Goal: Task Accomplishment & Management: Use online tool/utility

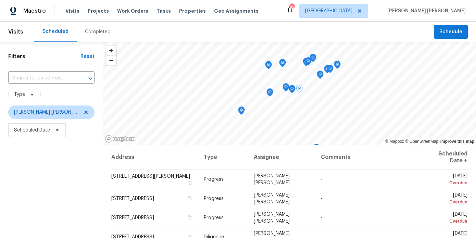
scroll to position [97, 0]
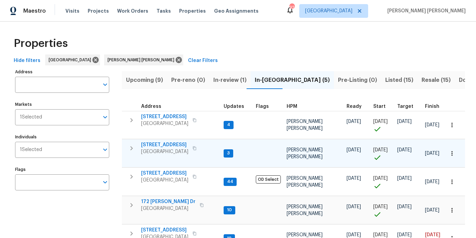
scroll to position [14, 0]
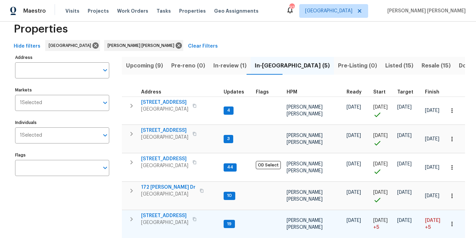
click at [161, 217] on span "[STREET_ADDRESS]" at bounding box center [164, 215] width 47 height 7
click at [455, 222] on icon "button" at bounding box center [452, 224] width 7 height 7
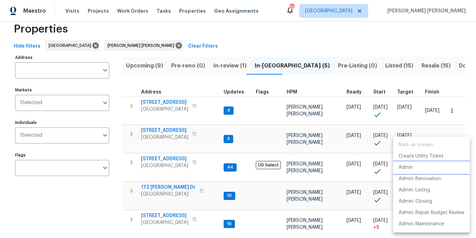
click at [414, 169] on li "Admin" at bounding box center [431, 167] width 77 height 11
click at [107, 205] on div at bounding box center [238, 119] width 476 height 238
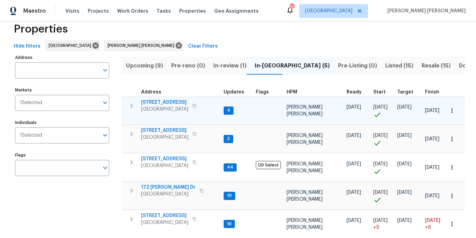
click at [165, 101] on span "810 River Valley Dr" at bounding box center [164, 102] width 47 height 7
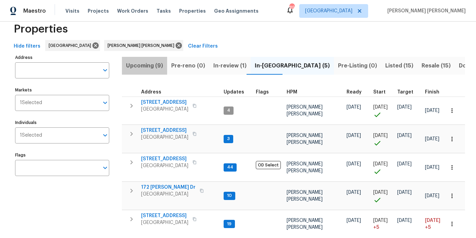
click at [159, 65] on span "Upcoming (9)" at bounding box center [144, 66] width 37 height 10
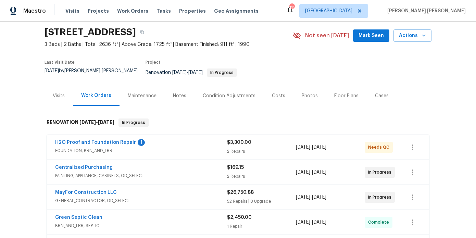
scroll to position [27, 0]
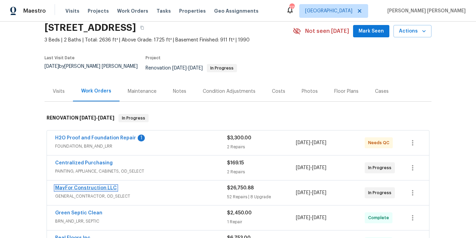
click at [74, 186] on link "MayFor Construction LLC" at bounding box center [86, 188] width 62 height 5
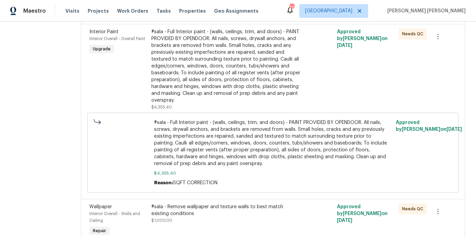
scroll to position [2868, 0]
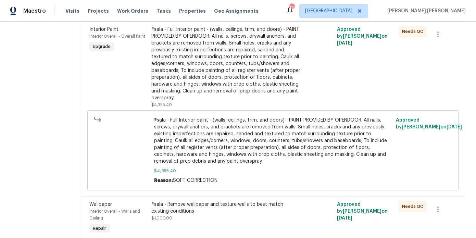
click at [190, 101] on div "#sala - Full Interior paint - (walls, ceilings, trim, and doors) - PAINT PROVID…" at bounding box center [226, 63] width 151 height 75
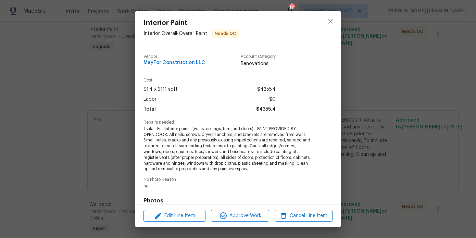
click at [80, 27] on div "Interior Paint Interior Overall - Overall Paint Needs QC Vendor MayFor Construc…" at bounding box center [238, 119] width 476 height 238
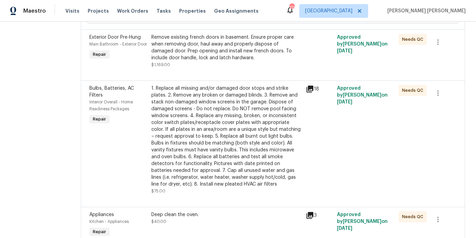
scroll to position [0, 0]
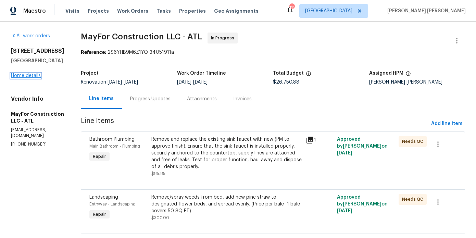
click at [33, 75] on link "Home details" at bounding box center [26, 75] width 30 height 5
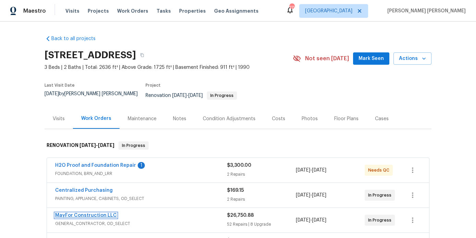
click at [101, 213] on link "MayFor Construction LLC" at bounding box center [86, 215] width 62 height 5
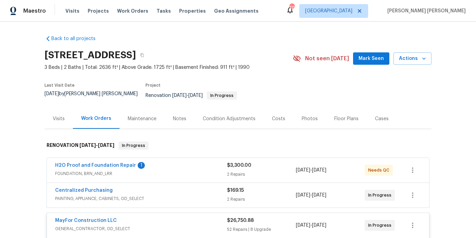
click at [335, 116] on div "Floor Plans" at bounding box center [347, 119] width 24 height 7
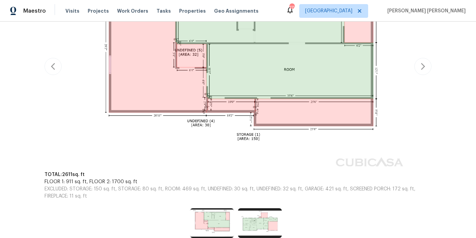
scroll to position [221, 0]
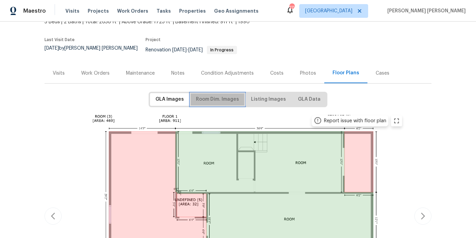
click at [223, 96] on span "Room Dim. Images" at bounding box center [217, 99] width 43 height 9
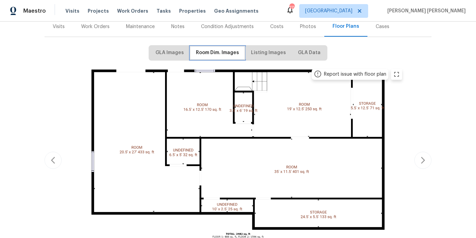
scroll to position [0, 0]
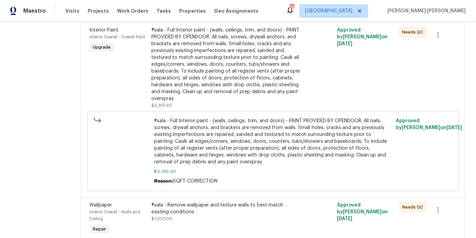
scroll to position [2875, 0]
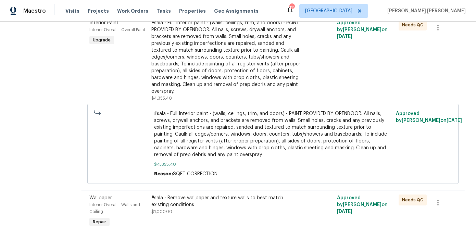
click at [232, 158] on span "#sala - Full Interior paint - (walls, ceilings, trim, and doors) - PAINT PROVID…" at bounding box center [273, 134] width 238 height 48
click at [221, 158] on span "#sala - Full Interior paint - (walls, ceilings, trim, and doors) - PAINT PROVID…" at bounding box center [273, 134] width 238 height 48
click at [231, 83] on div "#sala - Full Interior paint - (walls, ceilings, trim, and doors) - PAINT PROVID…" at bounding box center [226, 57] width 151 height 75
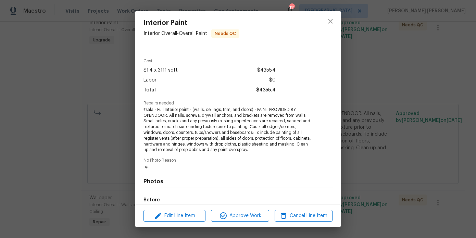
scroll to position [18, 0]
click at [109, 55] on div "Interior Paint Interior Overall - Overall Paint Needs QC Vendor MayFor Construc…" at bounding box center [238, 119] width 476 height 238
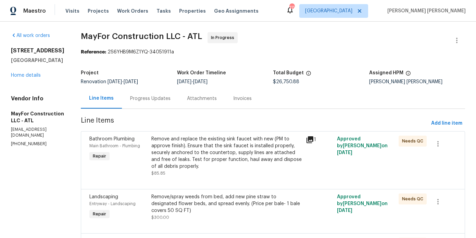
scroll to position [0, 0]
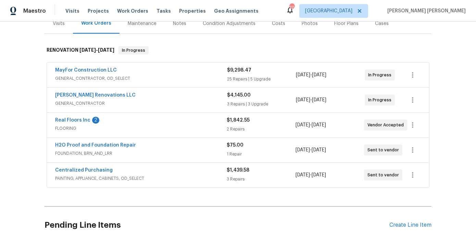
scroll to position [99, 0]
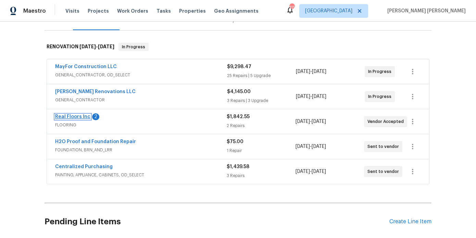
click at [82, 114] on link "Real Floors Inc" at bounding box center [72, 116] width 35 height 5
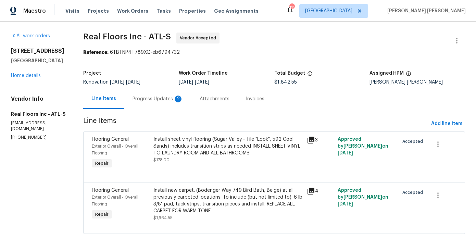
click at [167, 98] on div "Progress Updates 2" at bounding box center [158, 99] width 51 height 7
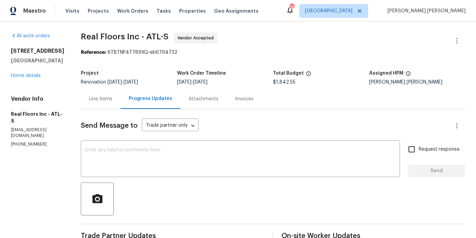
scroll to position [2, 0]
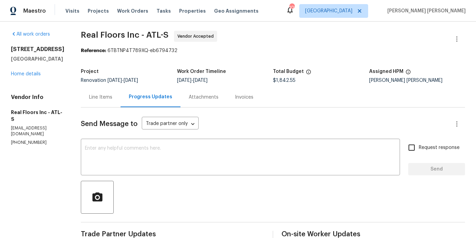
click at [101, 97] on div "Line Items" at bounding box center [100, 97] width 23 height 7
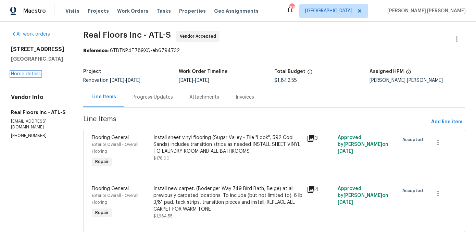
click at [30, 75] on link "Home details" at bounding box center [26, 74] width 30 height 5
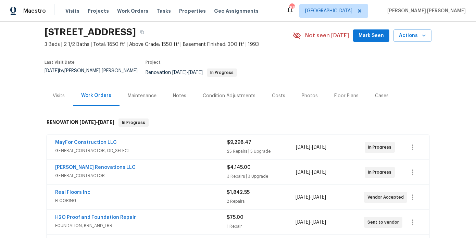
scroll to position [23, 0]
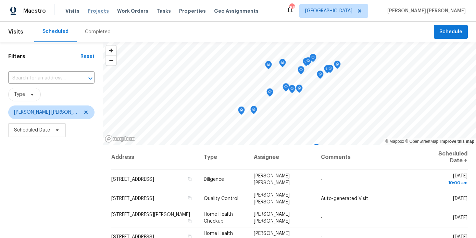
click at [93, 10] on span "Projects" at bounding box center [98, 11] width 21 height 7
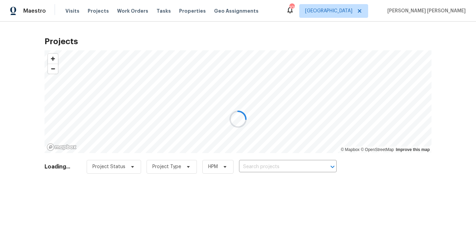
click at [297, 166] on div at bounding box center [238, 119] width 476 height 238
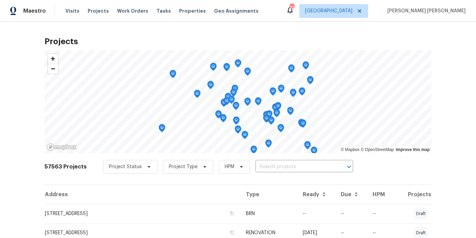
click at [297, 166] on input "text" at bounding box center [295, 167] width 78 height 11
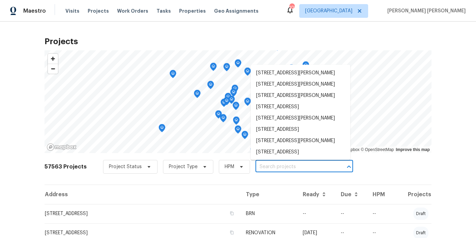
paste input "8652 Embrey Dr, Jonesboro, GA 30236"
type input "8652 Embrey Dr, Jonesboro, GA 30236"
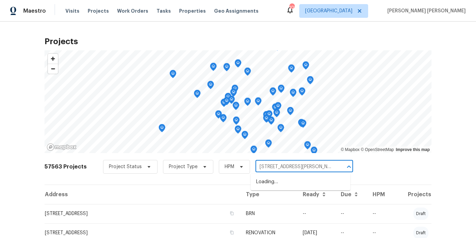
scroll to position [0, 11]
click at [286, 182] on li "8652 Embrey Dr, Jonesboro, GA 30236" at bounding box center [301, 182] width 100 height 11
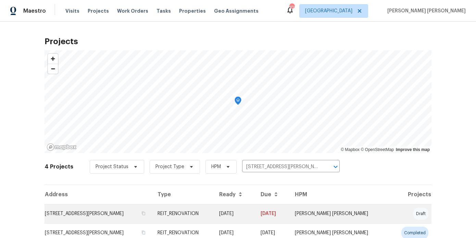
click at [76, 210] on td "8652 Embrey Dr, Jonesboro, GA 30236" at bounding box center [99, 213] width 108 height 19
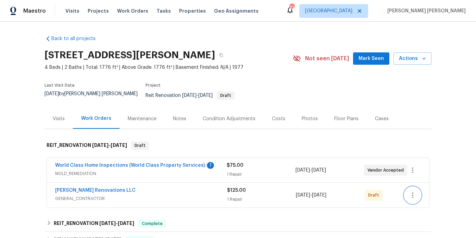
click at [413, 194] on icon "button" at bounding box center [413, 195] width 8 height 8
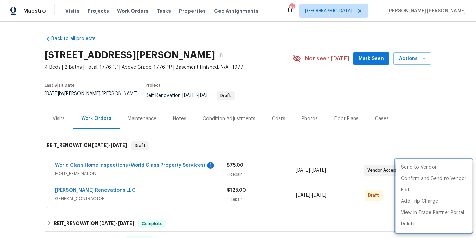
click at [364, 206] on div at bounding box center [238, 119] width 476 height 238
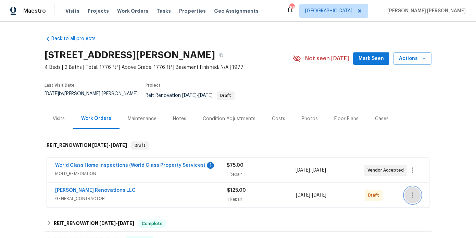
click at [416, 191] on icon "button" at bounding box center [413, 195] width 8 height 8
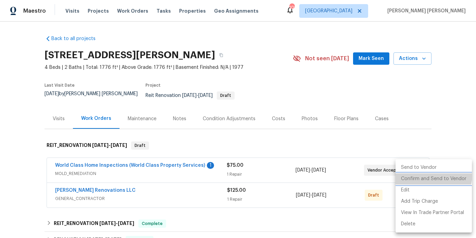
click at [419, 174] on li "Confirm and Send to Vendor" at bounding box center [434, 178] width 76 height 11
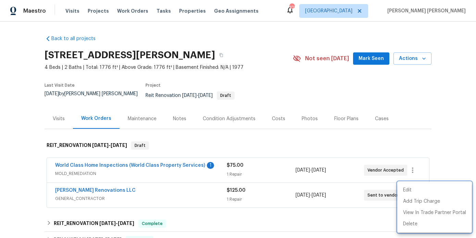
click at [342, 150] on div at bounding box center [238, 119] width 476 height 238
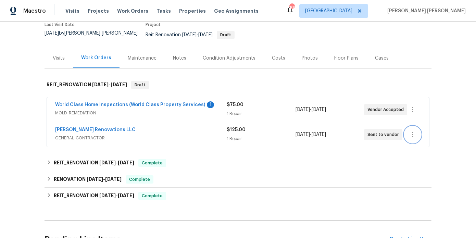
scroll to position [73, 0]
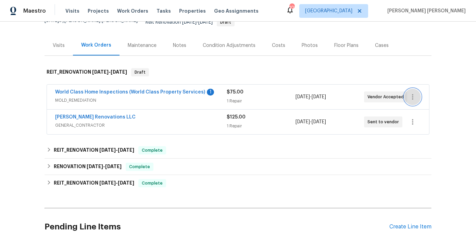
click at [413, 93] on icon "button" at bounding box center [413, 97] width 8 height 8
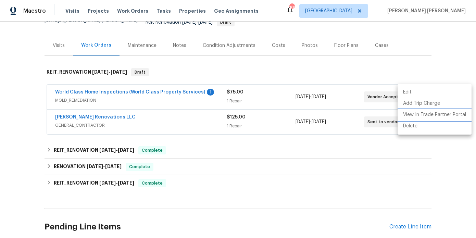
click at [411, 113] on li "View In Trade Partner Portal" at bounding box center [435, 114] width 74 height 11
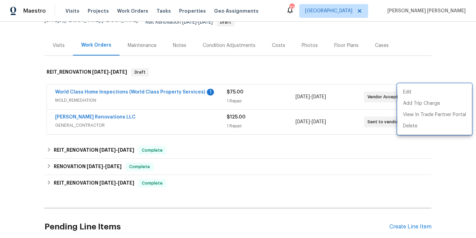
click at [311, 66] on div at bounding box center [238, 119] width 476 height 238
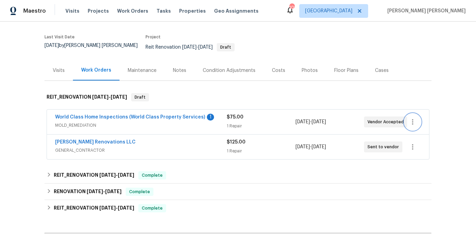
scroll to position [51, 0]
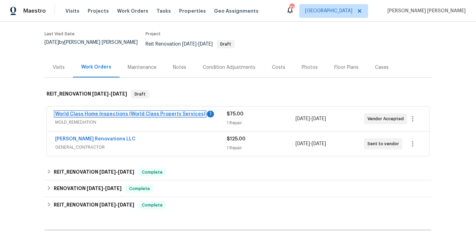
click at [152, 112] on link "World Class Home Inspections (World Class Property Services)" at bounding box center [130, 114] width 150 height 5
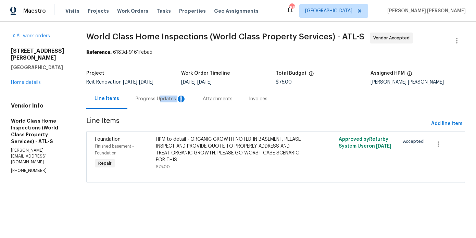
click at [157, 102] on div "Progress Updates 1" at bounding box center [160, 99] width 67 height 20
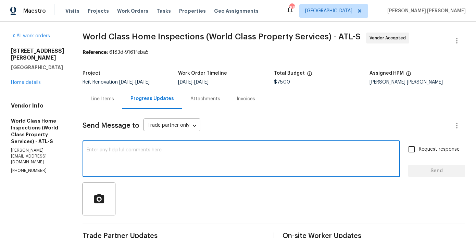
click at [166, 153] on textarea at bounding box center [241, 160] width 309 height 24
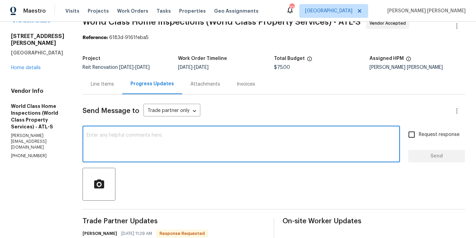
type textarea "T"
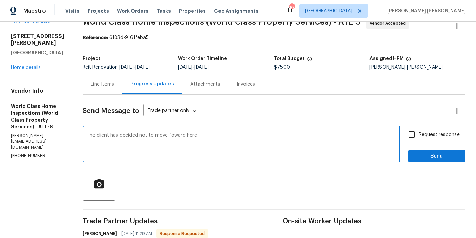
click at [173, 137] on textarea "The client has decided not to move foward here" at bounding box center [241, 145] width 309 height 24
click at [217, 138] on textarea "The client has decided not to move forward here" at bounding box center [241, 145] width 309 height 24
type textarea "The client has decided not to move forward here - can you please mark this one …"
click at [120, 137] on textarea "The client has decided not to move forward here - can you please mark this one …" at bounding box center [241, 145] width 309 height 24
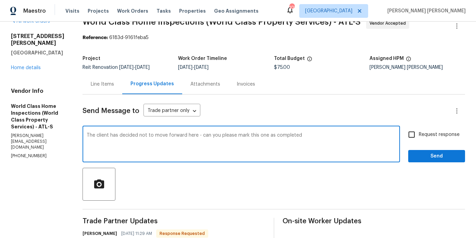
click at [120, 137] on textarea "The client has decided not to move forward here - can you please mark this one …" at bounding box center [241, 145] width 309 height 24
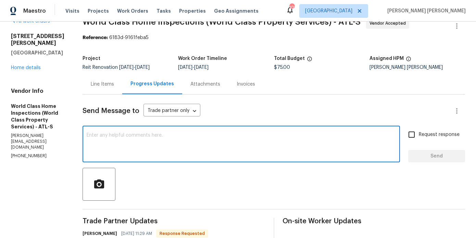
click at [66, 165] on section "All work orders 8652 Embrey Dr Jonesboro, GA 30236 Home details Vendor Info Wor…" at bounding box center [38, 214] width 55 height 392
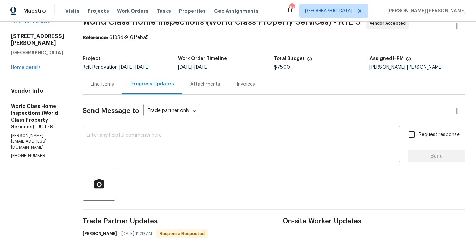
scroll to position [0, 0]
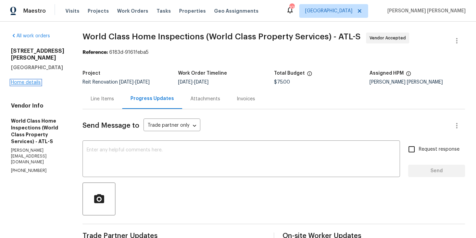
click at [25, 80] on link "Home details" at bounding box center [26, 82] width 30 height 5
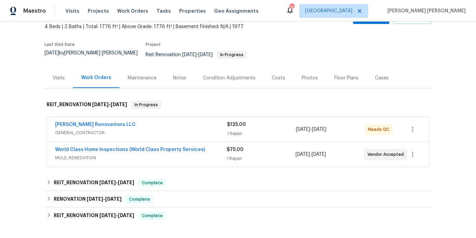
scroll to position [65, 0]
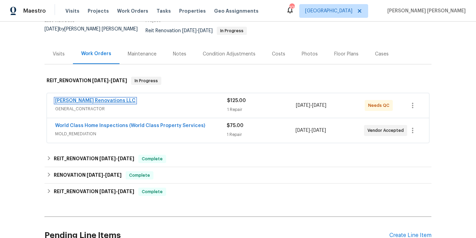
click at [67, 98] on link "[PERSON_NAME] Renovations LLC" at bounding box center [95, 100] width 81 height 5
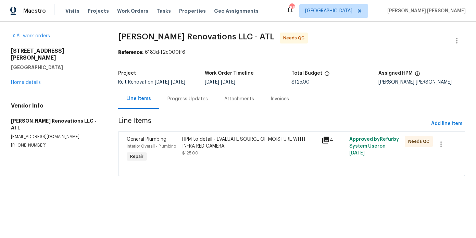
click at [203, 144] on div "HPM to detail - EVALUATE SOURCE OF MOISTURE WITH INFRA RED CAMERA." at bounding box center [249, 143] width 135 height 14
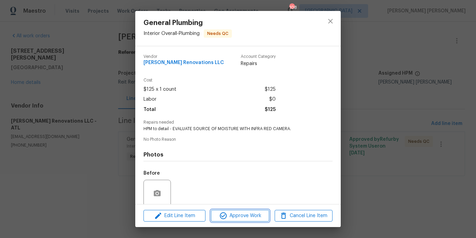
click at [225, 214] on icon "button" at bounding box center [223, 215] width 7 height 7
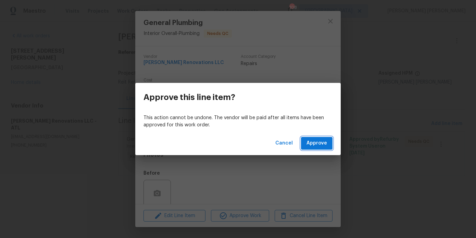
click at [317, 141] on span "Approve" at bounding box center [317, 143] width 21 height 9
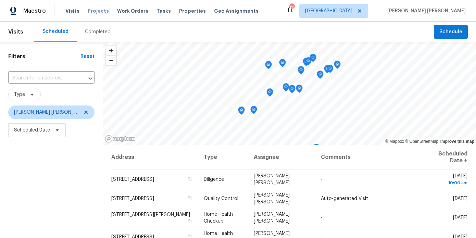
click at [98, 10] on span "Projects" at bounding box center [98, 11] width 21 height 7
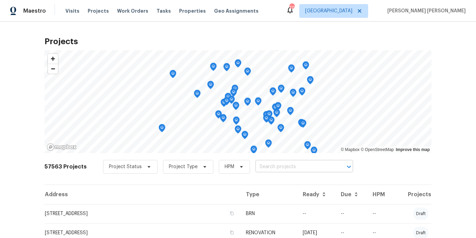
click at [274, 166] on input "text" at bounding box center [295, 167] width 78 height 11
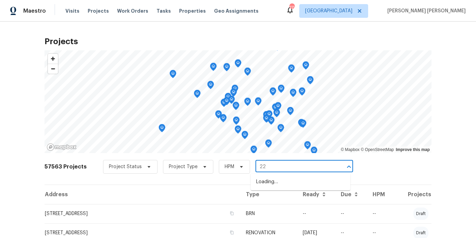
type input "2"
type input "1507 hill"
click at [273, 179] on li "1507 Hillside Dr SE, Conyers, GA 30094" at bounding box center [301, 186] width 100 height 19
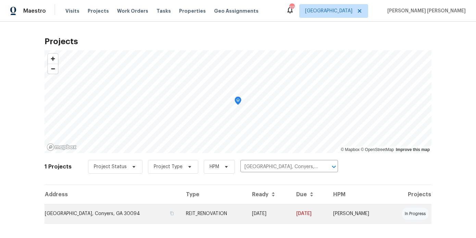
click at [229, 216] on td "REIT_RENOVATION" at bounding box center [214, 213] width 66 height 19
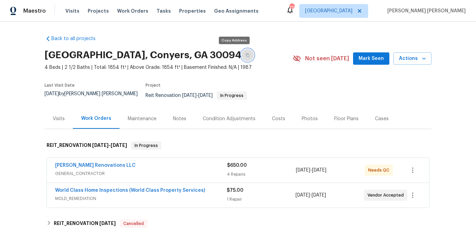
click at [246, 56] on icon "button" at bounding box center [248, 55] width 4 height 4
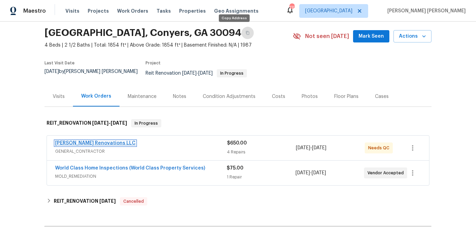
click at [100, 141] on link "[PERSON_NAME] Renovations LLC" at bounding box center [95, 143] width 81 height 5
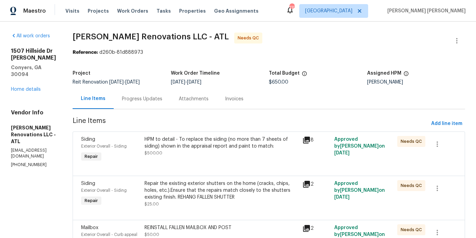
click at [172, 146] on div "HPM to detail - To replace the siding (no more than 7 sheets of siding) shown i…" at bounding box center [222, 143] width 154 height 14
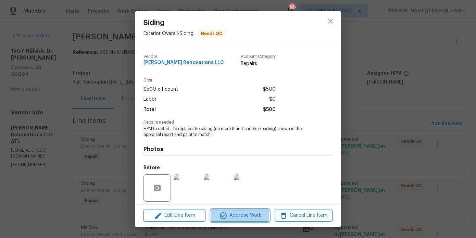
click at [237, 212] on span "Approve Work" at bounding box center [240, 215] width 54 height 9
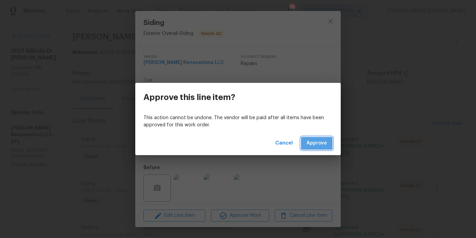
click at [314, 141] on span "Approve" at bounding box center [317, 143] width 21 height 9
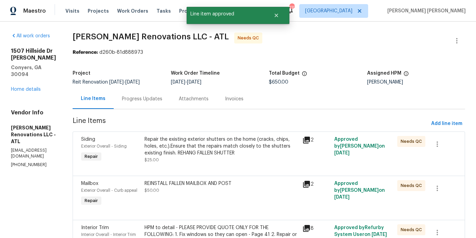
click at [193, 147] on div "Repair the existing exterior shutters on the home (cracks, chips, holes, etc.).…" at bounding box center [222, 146] width 154 height 21
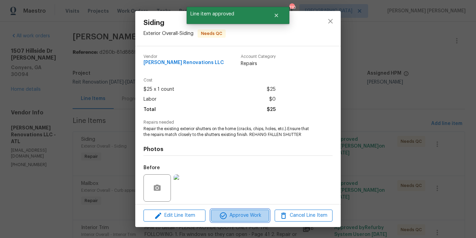
click at [232, 213] on span "Approve Work" at bounding box center [240, 215] width 54 height 9
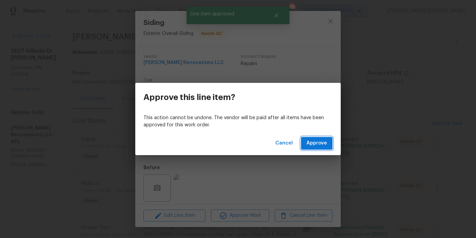
click at [317, 143] on span "Approve" at bounding box center [317, 143] width 21 height 9
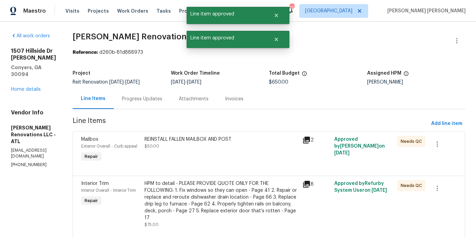
click at [214, 150] on div "REINSTALL FALLEN MAILBOX AND POST $50.00" at bounding box center [222, 150] width 158 height 32
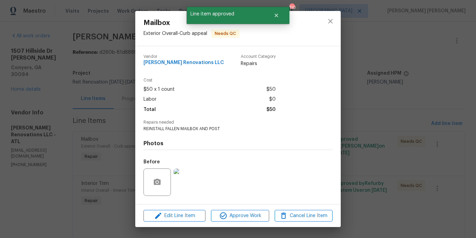
click at [241, 226] on div "Edit Line Item Approve Work Cancel Line Item" at bounding box center [238, 216] width 206 height 23
click at [241, 219] on span "Approve Work" at bounding box center [240, 216] width 54 height 9
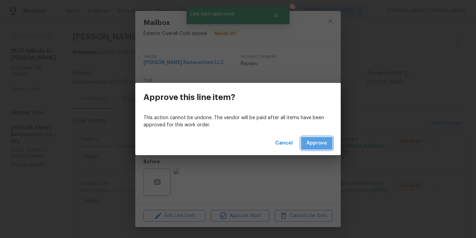
click at [322, 145] on span "Approve" at bounding box center [317, 143] width 21 height 9
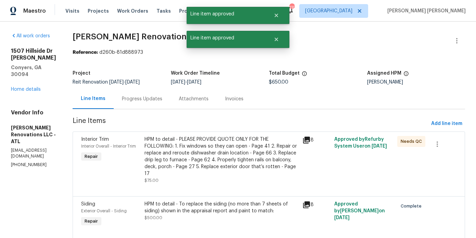
click at [221, 146] on div "HPM to detail - PLEASE PROVIDE QUOTE ONLY FOR THE FOLLOWING: 1. Fix windows so …" at bounding box center [222, 156] width 154 height 41
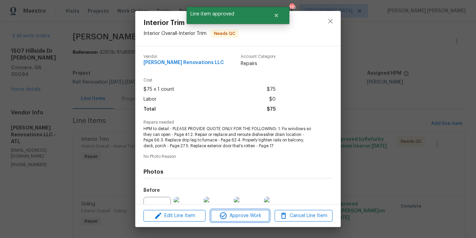
click at [247, 212] on span "Approve Work" at bounding box center [240, 216] width 54 height 9
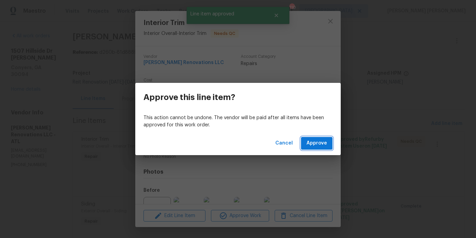
click at [320, 139] on span "Approve" at bounding box center [317, 143] width 21 height 9
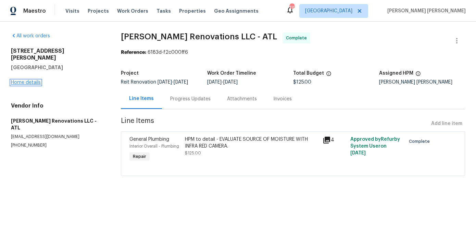
click at [26, 80] on link "Home details" at bounding box center [26, 82] width 30 height 5
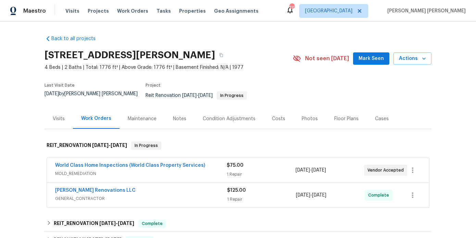
scroll to position [6, 0]
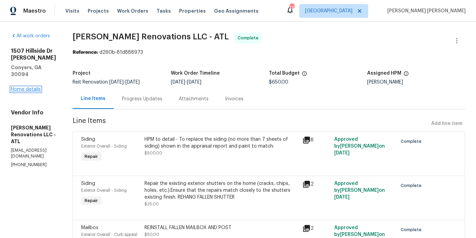
click at [24, 87] on link "Home details" at bounding box center [26, 89] width 30 height 5
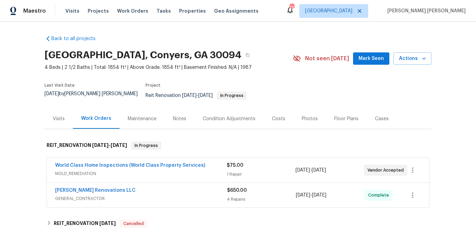
scroll to position [3, 0]
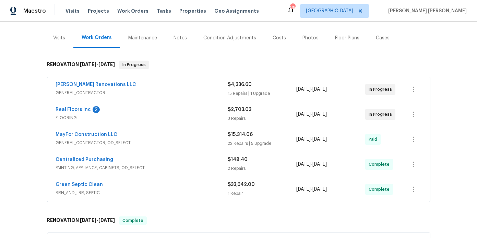
scroll to position [82, 0]
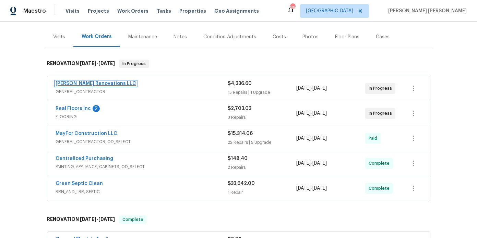
click at [81, 81] on link "[PERSON_NAME] Renovations LLC" at bounding box center [96, 83] width 81 height 5
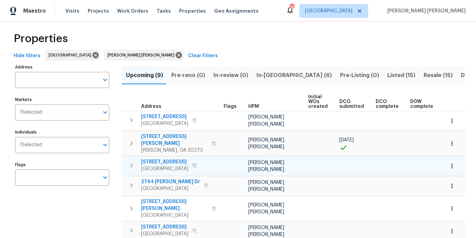
scroll to position [0, 93]
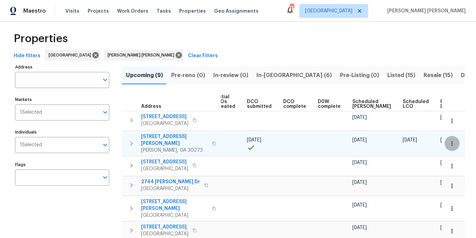
click at [453, 142] on icon "button" at bounding box center [452, 143] width 7 height 7
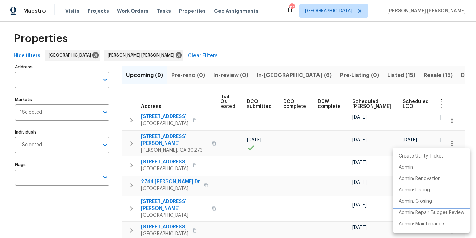
click at [418, 201] on p "Admin: Closing" at bounding box center [416, 201] width 34 height 7
click at [255, 52] on div at bounding box center [238, 119] width 476 height 238
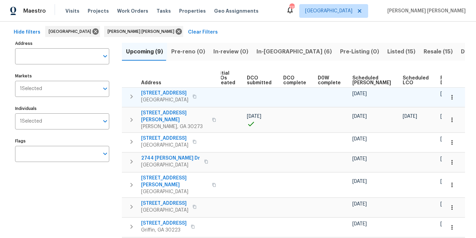
scroll to position [48, 0]
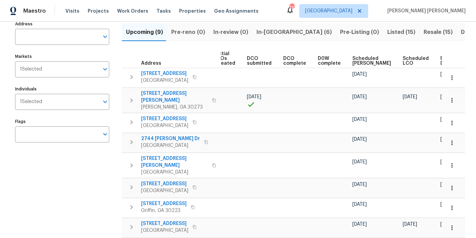
click at [441, 59] on span "Ready Date" at bounding box center [448, 61] width 15 height 10
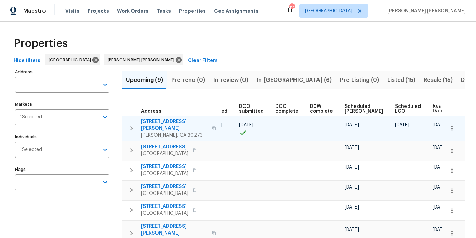
click at [451, 127] on icon "button" at bounding box center [452, 128] width 7 height 7
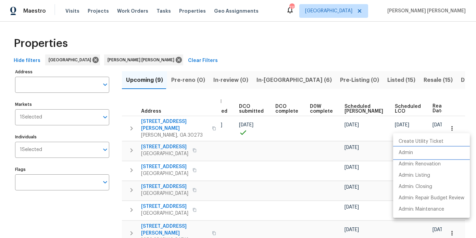
click at [404, 155] on p "Admin" at bounding box center [406, 152] width 14 height 7
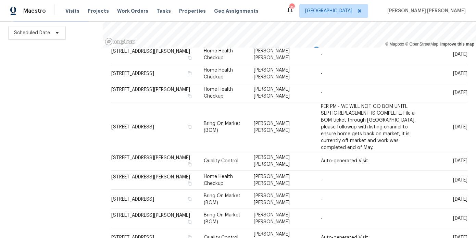
scroll to position [124, 0]
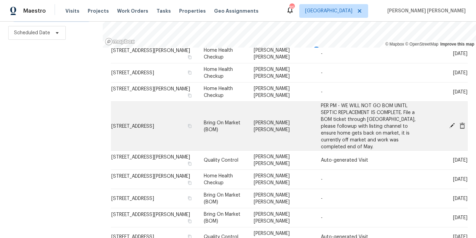
click at [451, 123] on icon at bounding box center [452, 125] width 5 height 5
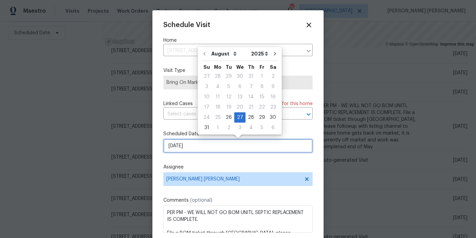
click at [195, 143] on input "8/27/2025" at bounding box center [237, 146] width 149 height 14
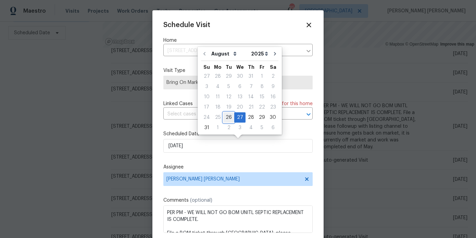
click at [229, 119] on div "26" at bounding box center [228, 118] width 11 height 10
type input "[DATE]"
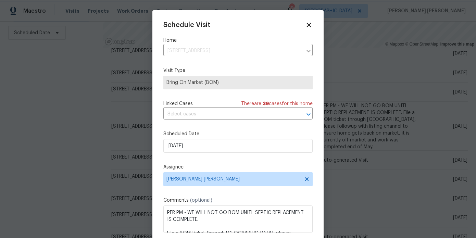
scroll to position [12, 0]
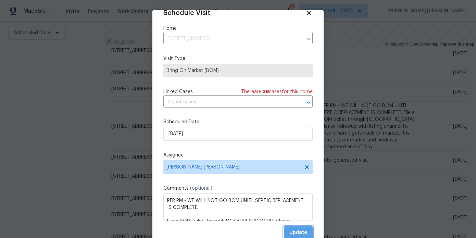
click at [294, 230] on span "Update" at bounding box center [299, 233] width 18 height 9
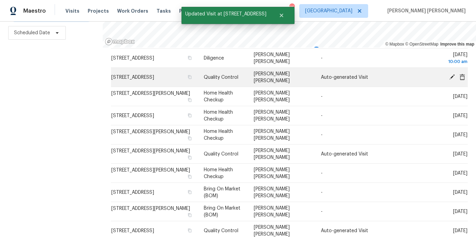
scroll to position [77, 0]
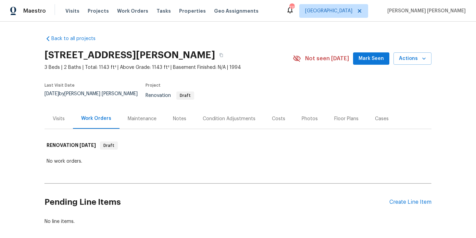
scroll to position [29, 0]
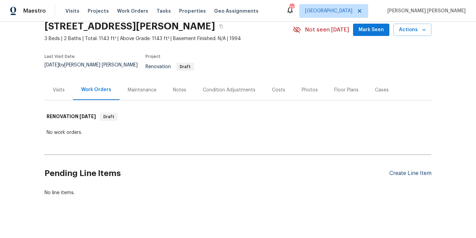
click at [413, 170] on div "Create Line Item" at bounding box center [411, 173] width 42 height 7
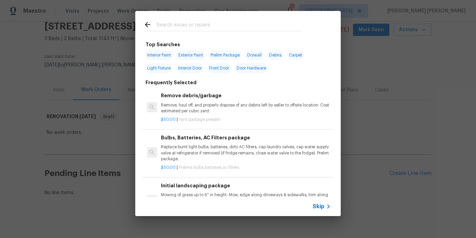
click at [207, 25] on input "text" at bounding box center [229, 26] width 145 height 10
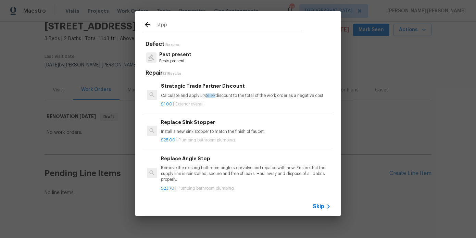
type input "stpp"
click at [186, 97] on p "Calculate and apply 5% STPP discount to the total of the work order as a negati…" at bounding box center [246, 96] width 170 height 6
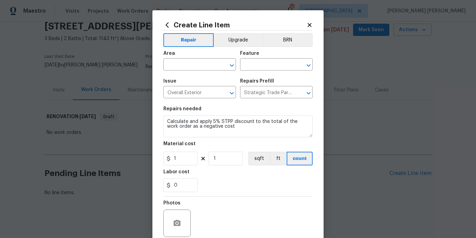
click at [184, 71] on span "Area ​" at bounding box center [199, 61] width 73 height 28
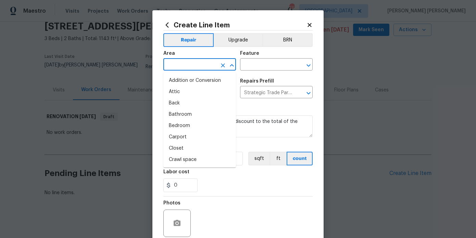
click at [184, 66] on input "text" at bounding box center [189, 65] width 53 height 11
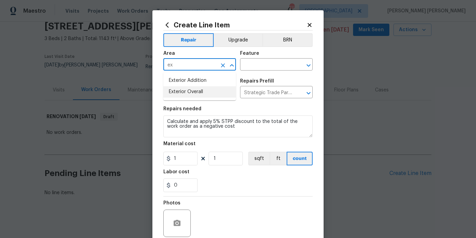
click at [200, 94] on li "Exterior Overall" at bounding box center [199, 91] width 73 height 11
type input "Exterior Overall"
click at [255, 69] on input "text" at bounding box center [266, 65] width 53 height 11
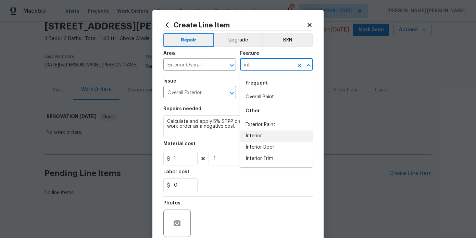
click at [264, 141] on li "Interior" at bounding box center [276, 136] width 73 height 11
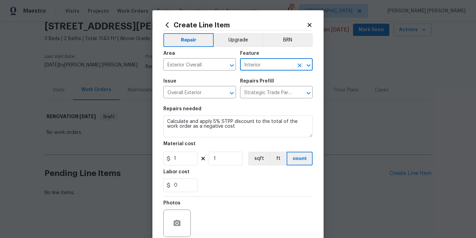
scroll to position [57, 0]
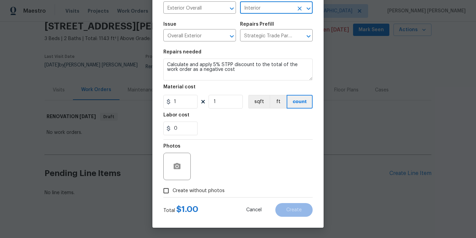
type input "Interior"
click at [195, 190] on span "Create without photos" at bounding box center [199, 190] width 52 height 7
click at [173, 190] on input "Create without photos" at bounding box center [166, 190] width 13 height 13
checkbox input "true"
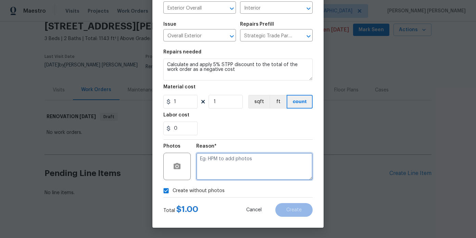
click at [232, 177] on textarea at bounding box center [254, 166] width 117 height 27
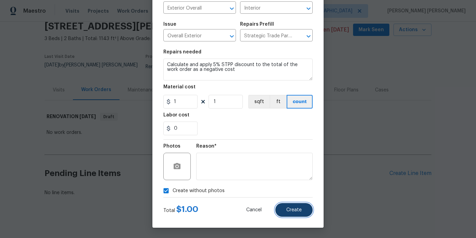
click at [287, 208] on span "Create" at bounding box center [294, 210] width 15 height 5
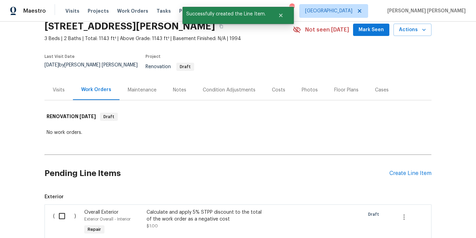
click at [58, 209] on input "checkbox" at bounding box center [65, 216] width 20 height 14
checkbox input "true"
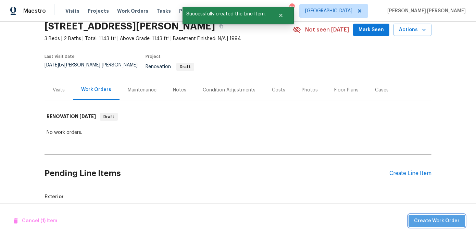
click at [449, 224] on span "Create Work Order" at bounding box center [437, 221] width 46 height 9
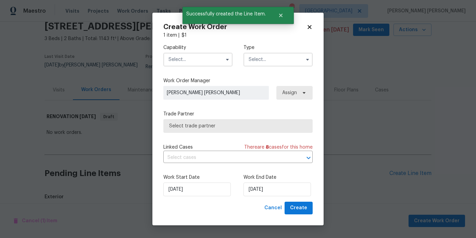
click at [202, 61] on input "text" at bounding box center [197, 60] width 69 height 14
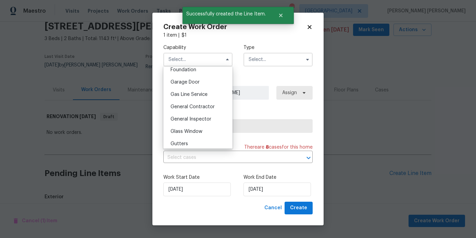
scroll to position [308, 0]
click at [202, 95] on span "General Contractor" at bounding box center [193, 94] width 44 height 5
type input "General Contractor"
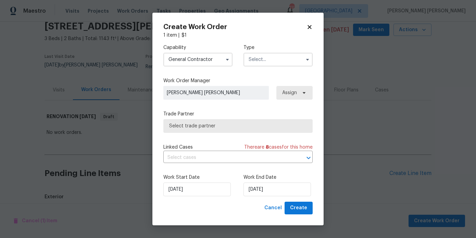
click at [284, 57] on input "text" at bounding box center [278, 60] width 69 height 14
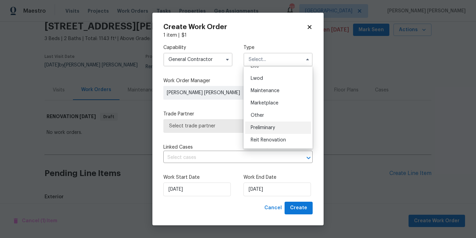
scroll to position [107, 0]
click at [267, 139] on span "Renovation" at bounding box center [263, 139] width 25 height 5
type input "Renovation"
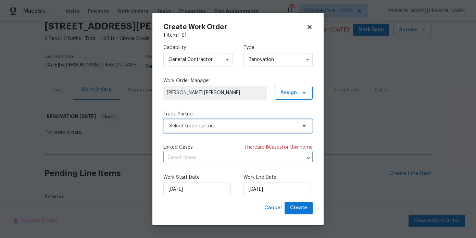
click at [264, 124] on span "Select trade partner" at bounding box center [233, 126] width 128 height 7
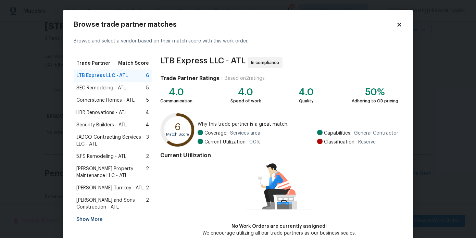
click at [90, 219] on div "Show More" at bounding box center [113, 220] width 78 height 12
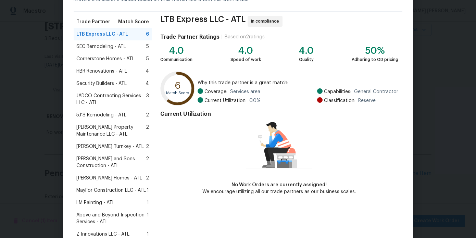
scroll to position [44, 0]
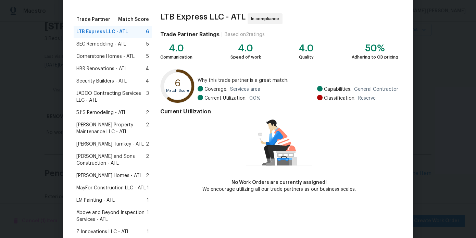
click at [117, 190] on span "MayFor Construction LLC - ATL" at bounding box center [111, 188] width 70 height 7
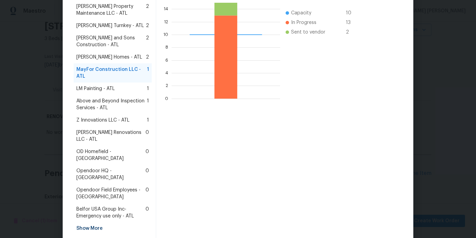
scroll to position [169, 0]
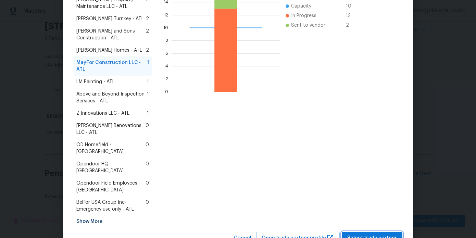
click at [364, 234] on span "Select trade partner" at bounding box center [373, 238] width 50 height 9
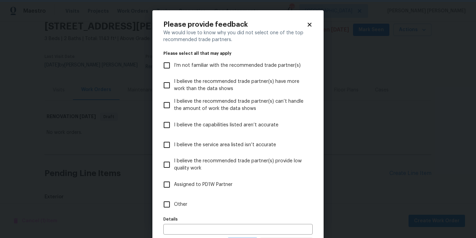
scroll to position [0, 0]
click at [175, 204] on span "Other" at bounding box center [180, 204] width 13 height 7
click at [174, 204] on input "Other" at bounding box center [167, 204] width 14 height 14
checkbox input "true"
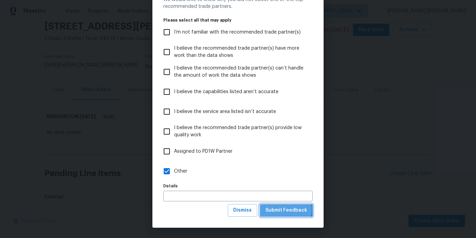
click at [285, 210] on span "Submit Feedback" at bounding box center [287, 210] width 42 height 9
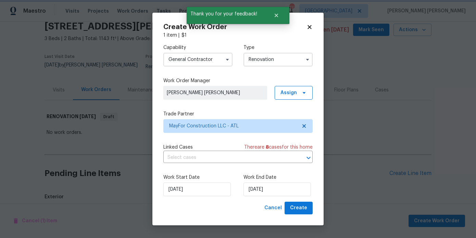
scroll to position [0, 0]
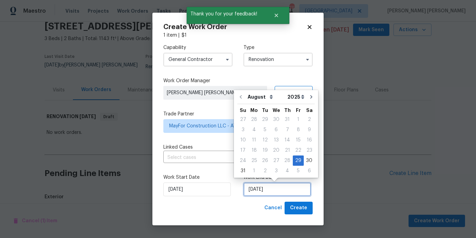
click at [266, 194] on input "8/29/2025" at bounding box center [278, 190] width 68 height 14
click at [295, 173] on div "5" at bounding box center [298, 171] width 11 height 10
type input "9/5/2025"
select select "8"
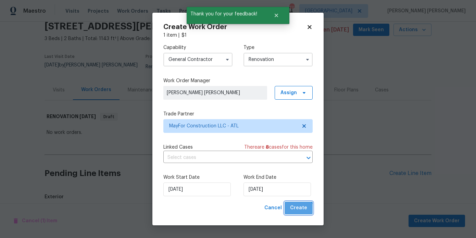
click at [296, 213] on button "Create" at bounding box center [299, 208] width 28 height 13
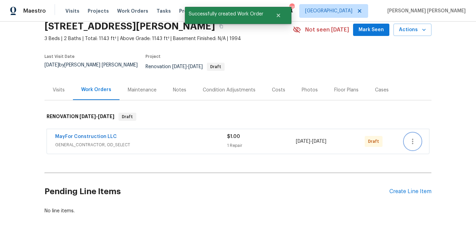
click at [416, 137] on icon "button" at bounding box center [413, 141] width 8 height 8
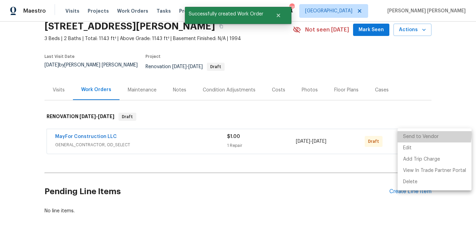
click at [413, 134] on li "Send to Vendor" at bounding box center [435, 136] width 74 height 11
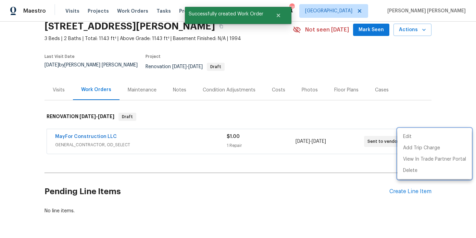
click at [328, 106] on div at bounding box center [238, 119] width 476 height 238
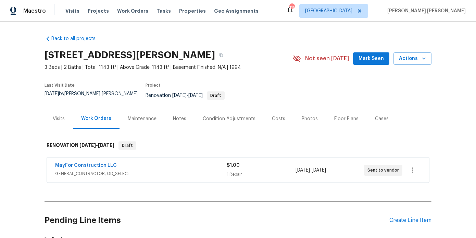
click at [28, 61] on div "Back to all projects 6154 Lauren Ln, Rex, GA 30273 3 Beds | 2 Baths | Total: 11…" at bounding box center [238, 130] width 476 height 217
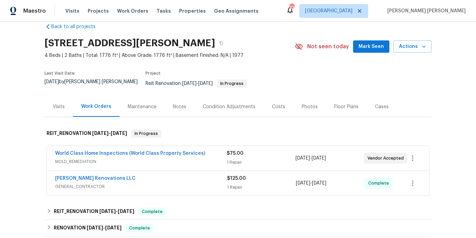
scroll to position [14, 0]
